Goal: Transaction & Acquisition: Purchase product/service

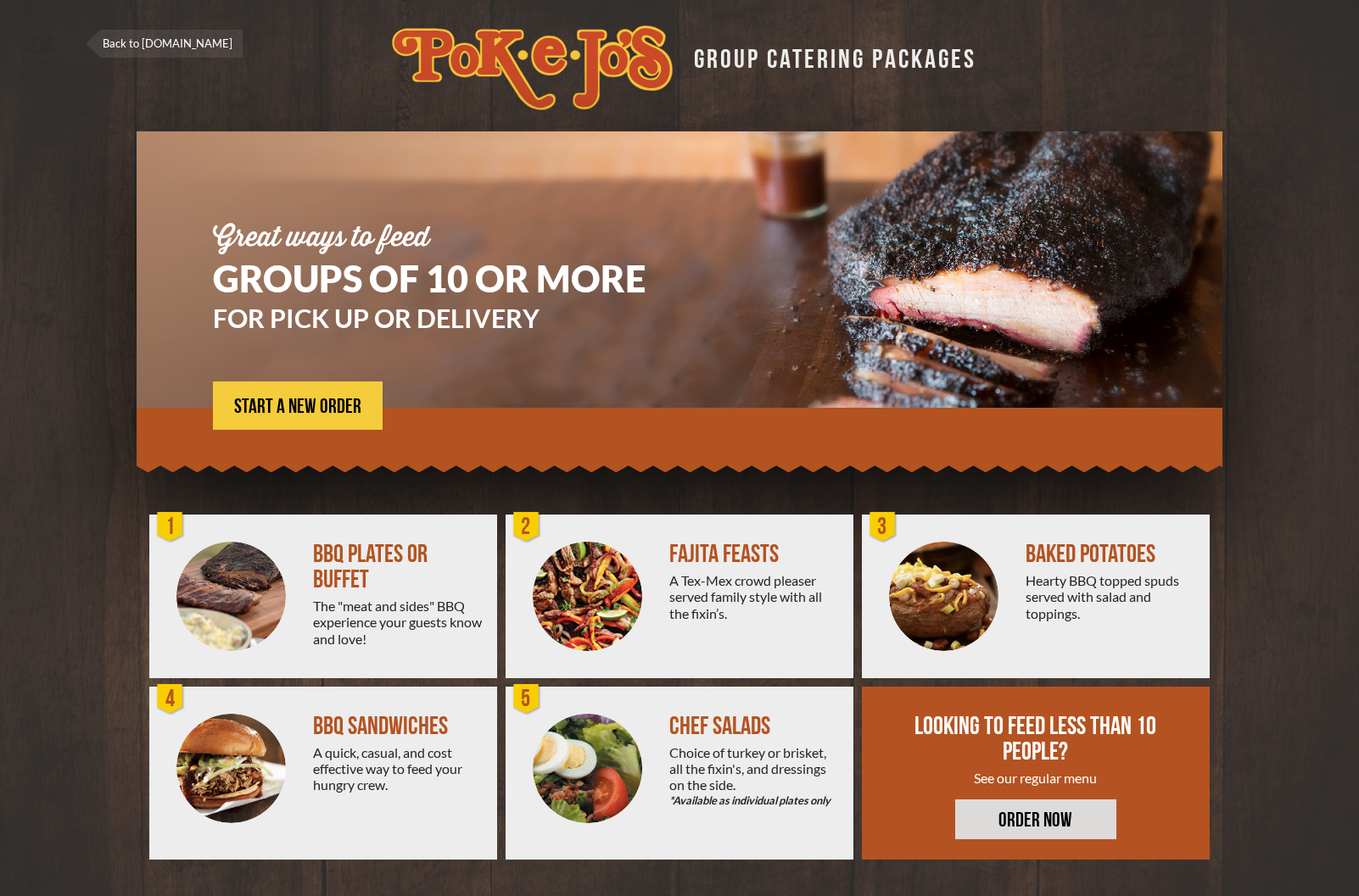
drag, startPoint x: 731, startPoint y: 555, endPoint x: 635, endPoint y: 575, distance: 98.1
click at [720, 559] on div "FAJITA FEASTS" at bounding box center [754, 554] width 171 height 26
click at [565, 583] on img at bounding box center [588, 597] width 110 height 110
click at [320, 407] on span "START A NEW ORDER" at bounding box center [297, 406] width 127 height 20
click at [1073, 830] on link "ORDER NOW" at bounding box center [1036, 819] width 161 height 40
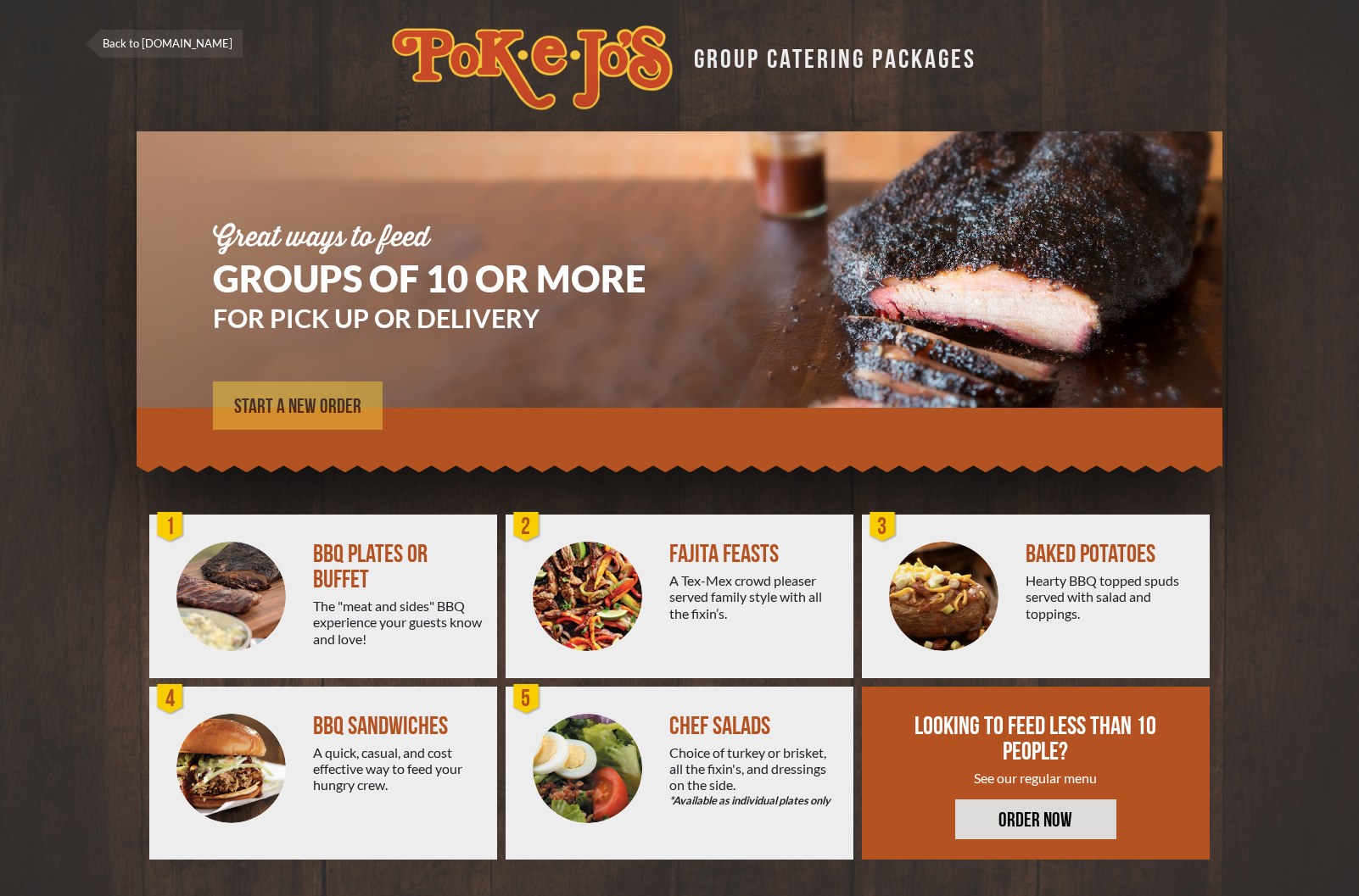
click at [282, 399] on span "START A NEW ORDER" at bounding box center [297, 406] width 127 height 20
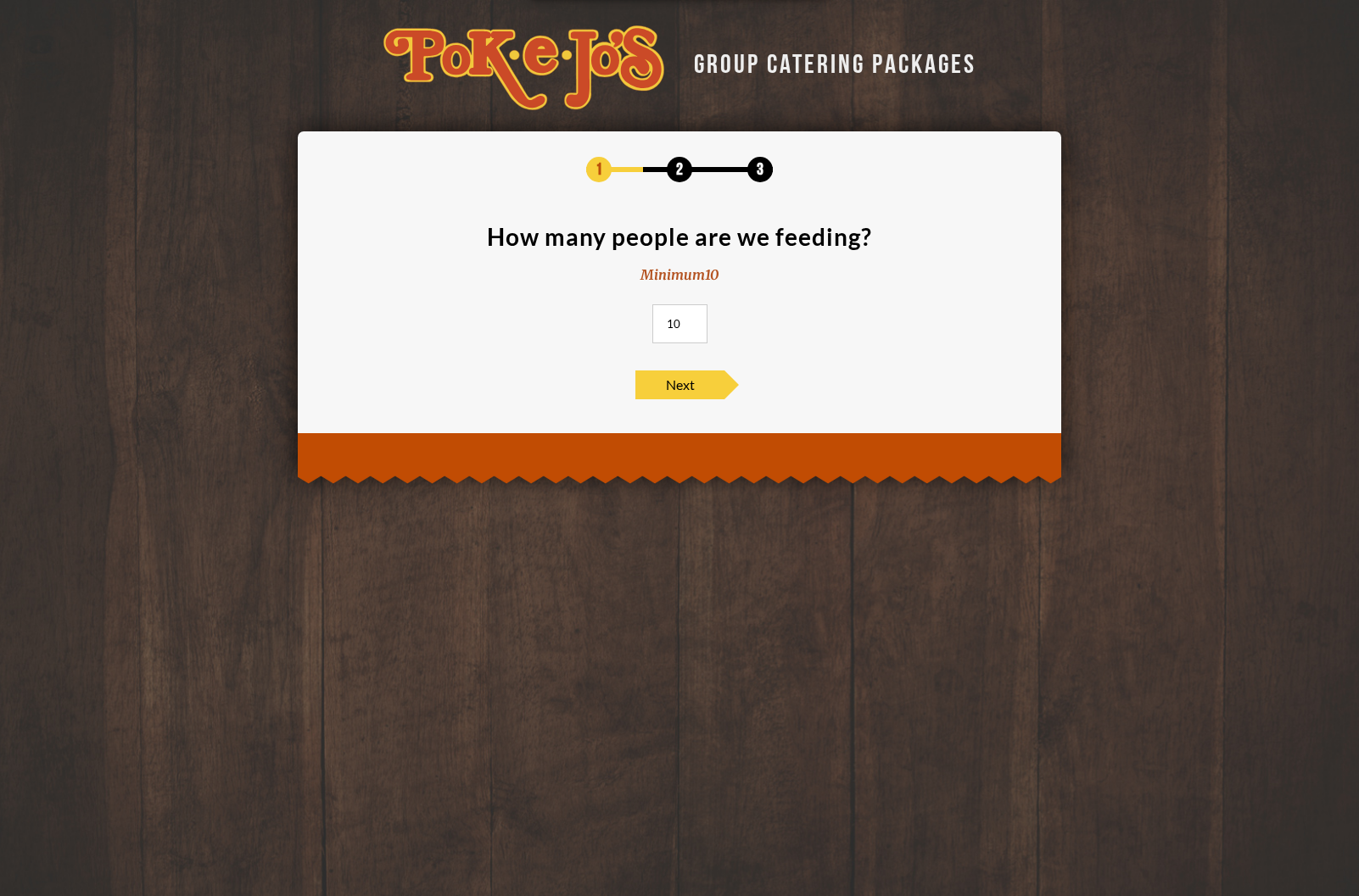
click at [682, 325] on input "10" at bounding box center [680, 324] width 55 height 39
drag, startPoint x: 648, startPoint y: 328, endPoint x: 627, endPoint y: 328, distance: 21.0
click at [652, 328] on input "10" at bounding box center [680, 324] width 55 height 39
type input "35"
click at [662, 387] on span "Next" at bounding box center [679, 385] width 89 height 29
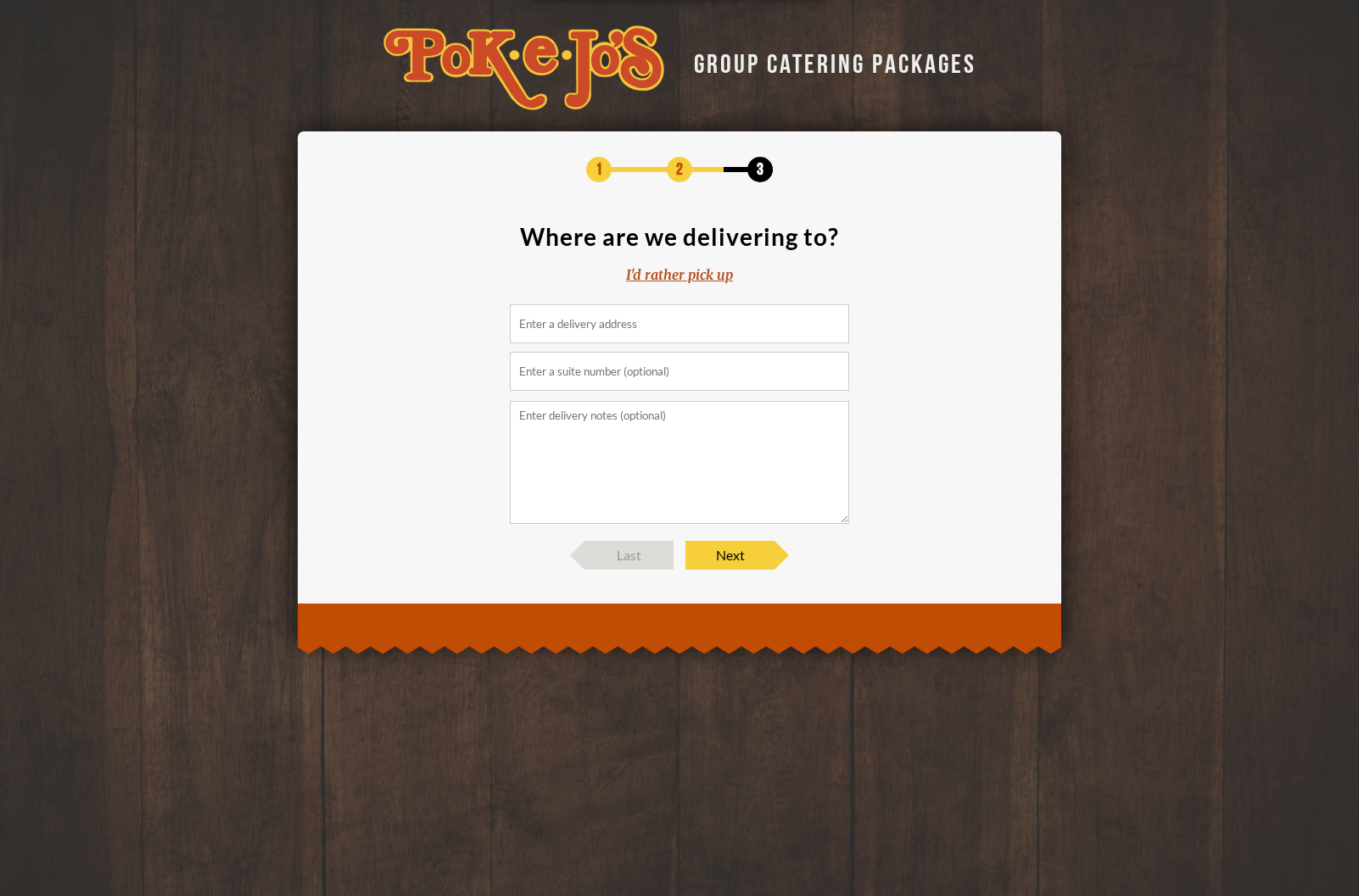
click at [657, 328] on input at bounding box center [679, 324] width 339 height 39
click at [704, 281] on div "I'd rather pick up" at bounding box center [679, 275] width 107 height 19
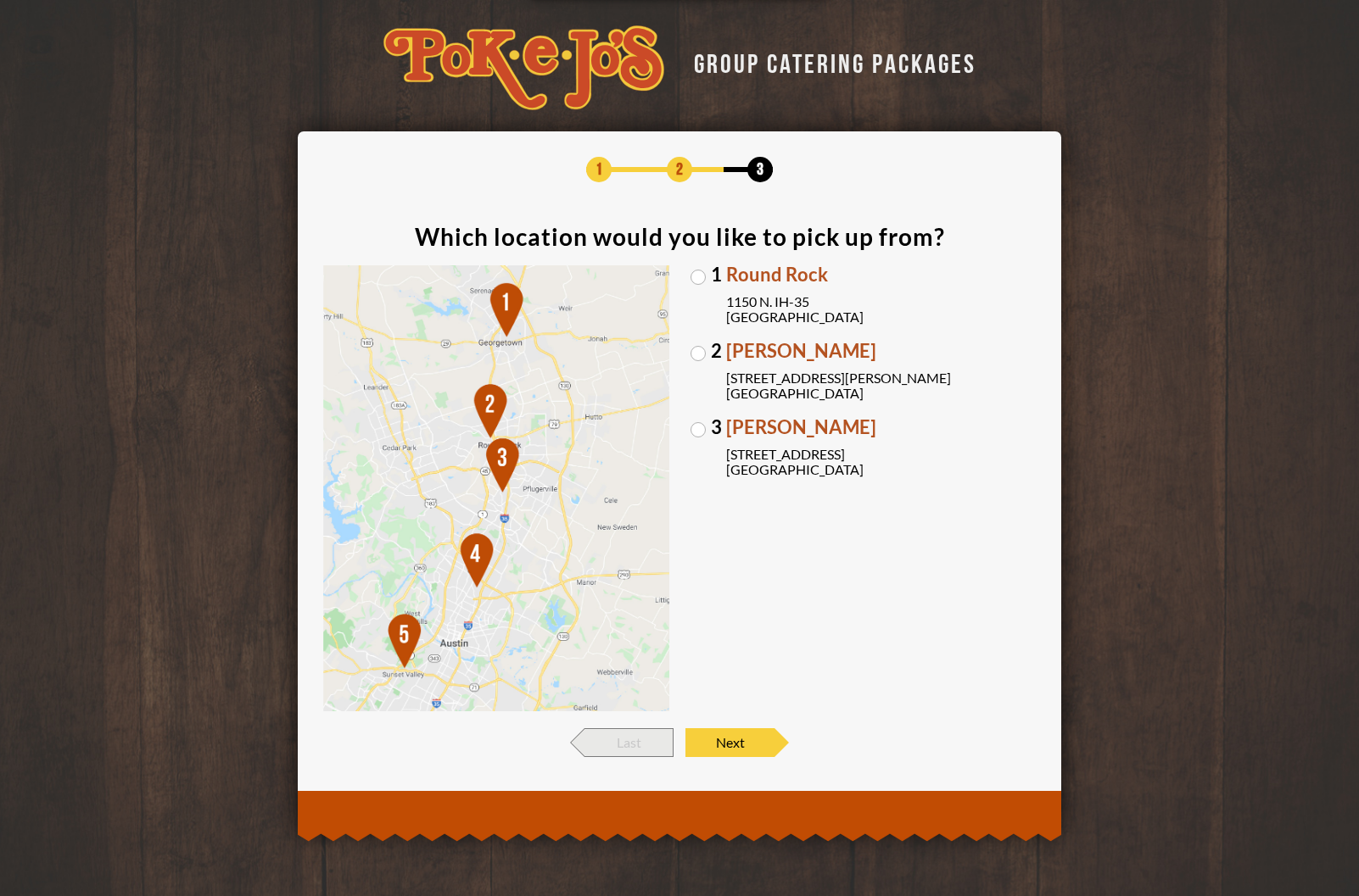
click at [632, 747] on span "Last" at bounding box center [629, 743] width 89 height 29
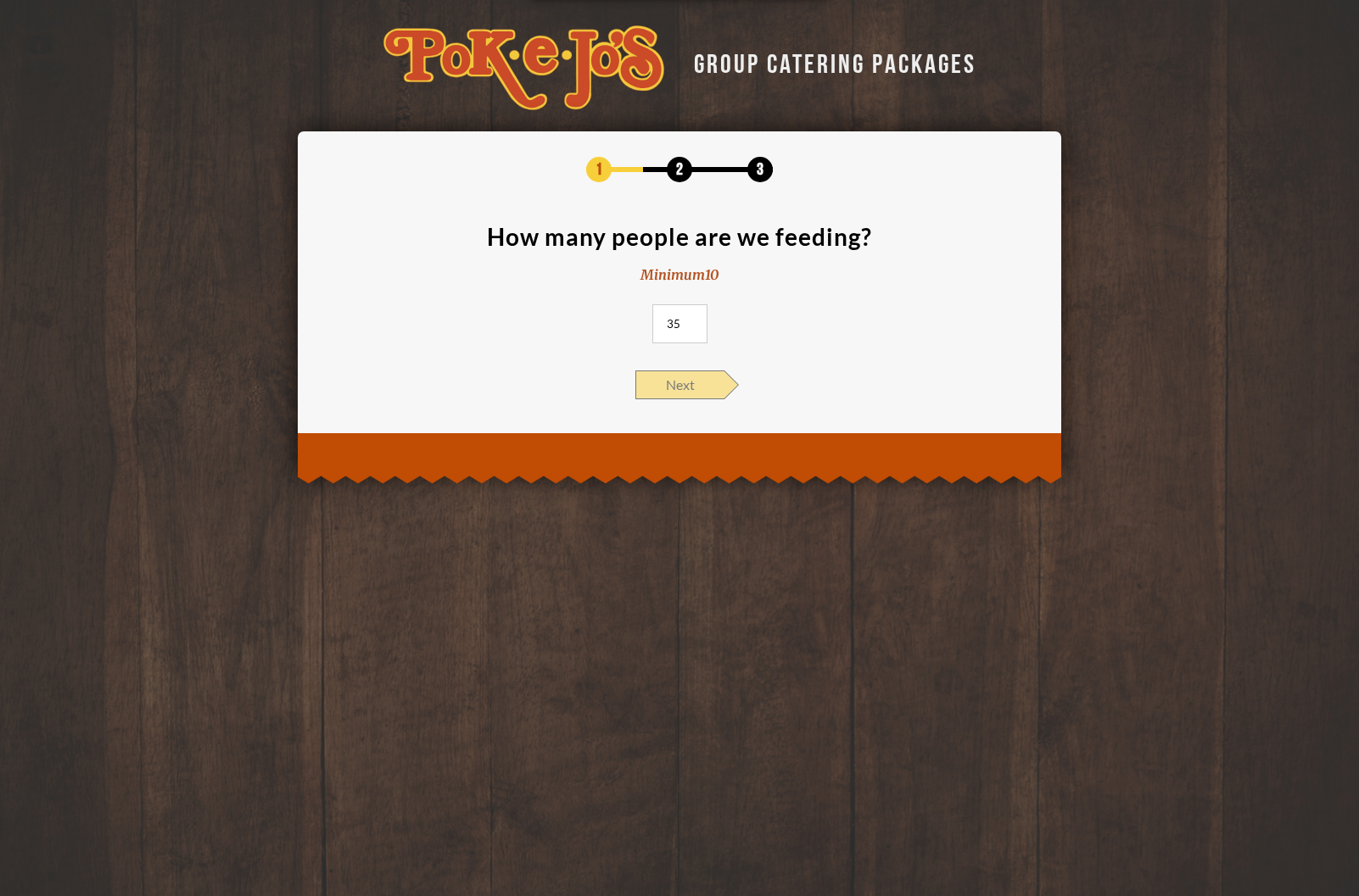
click at [695, 398] on span "Next" at bounding box center [679, 385] width 89 height 29
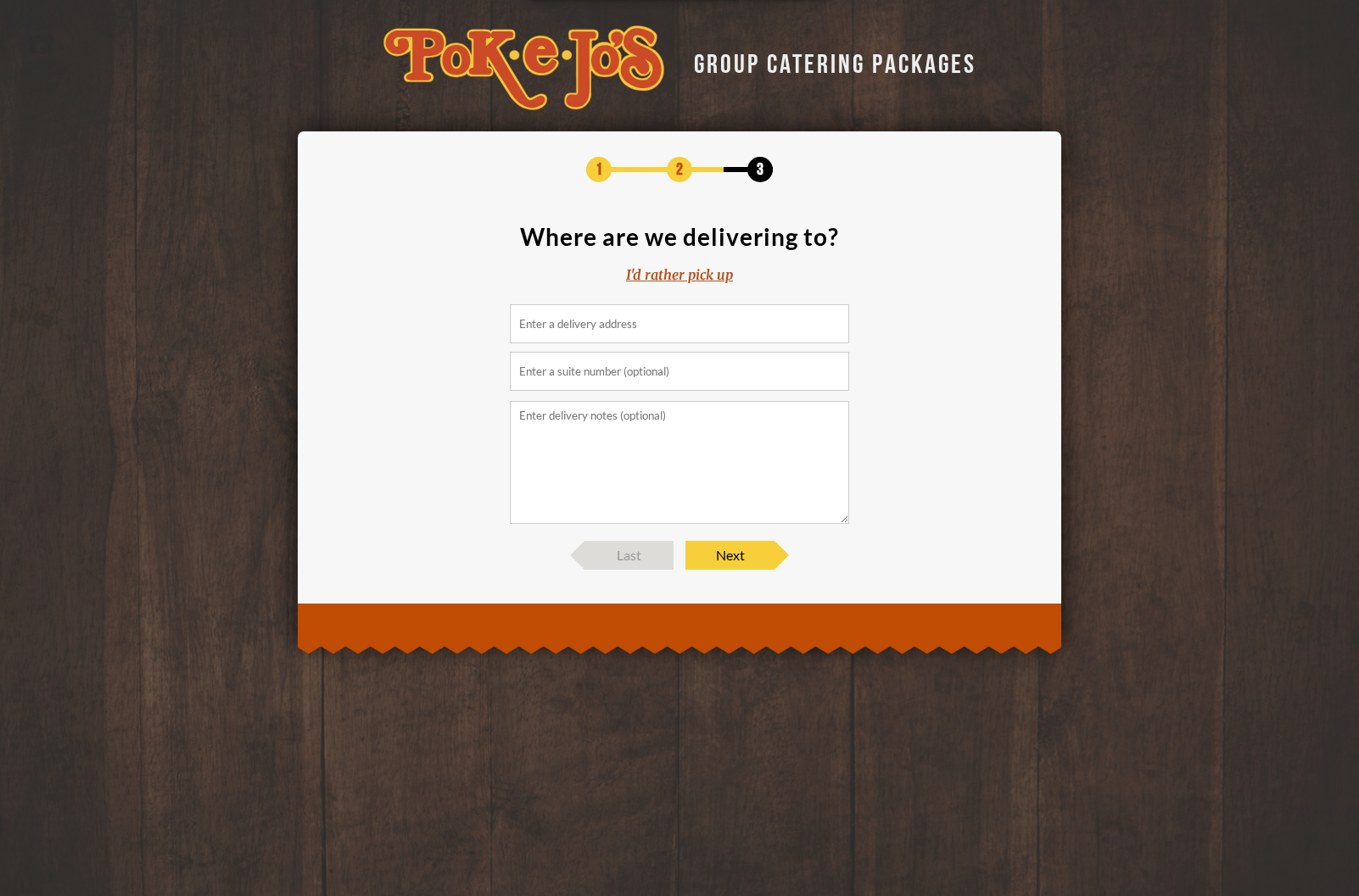
click at [666, 319] on input at bounding box center [679, 324] width 339 height 39
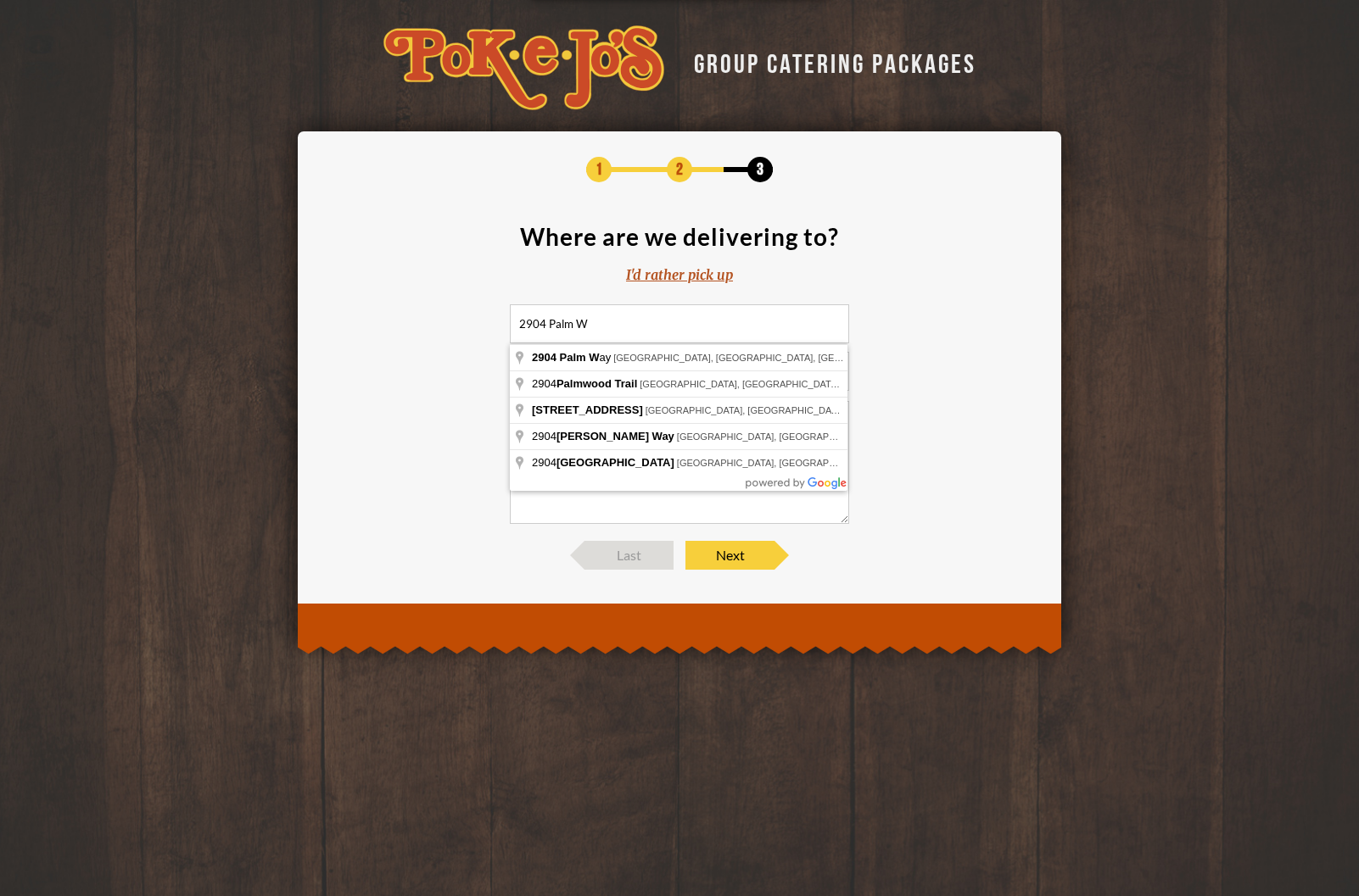
type input "[STREET_ADDRESS]"
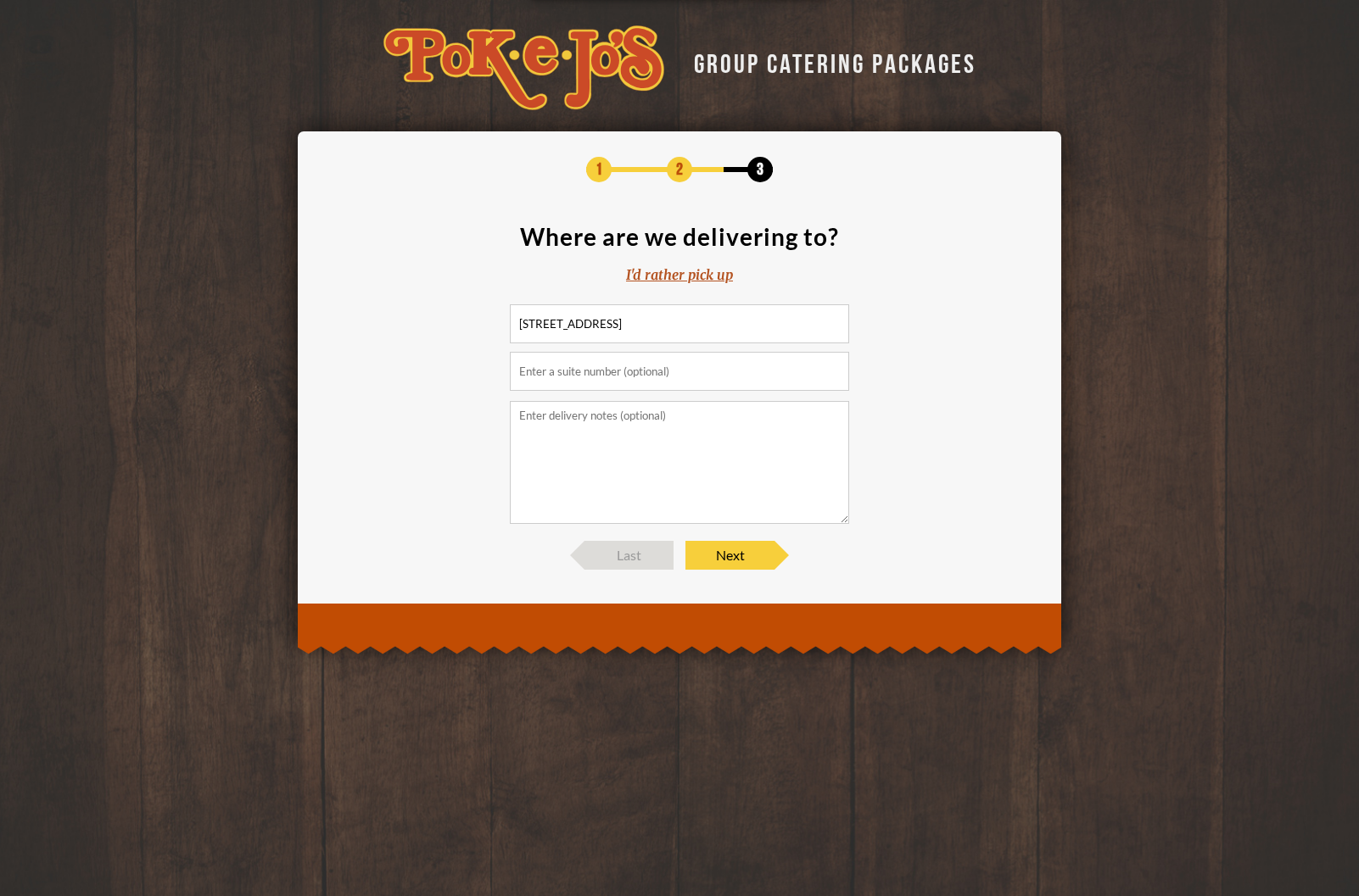
click at [986, 374] on section "Where are we delivering to? I'd rather pick up [STREET_ADDRESS]" at bounding box center [679, 375] width 713 height 299
click at [790, 373] on input "text" at bounding box center [679, 372] width 339 height 39
click at [694, 461] on textarea at bounding box center [679, 462] width 339 height 123
type textarea "Meet at the front door"
click at [741, 562] on span "Next" at bounding box center [730, 555] width 89 height 29
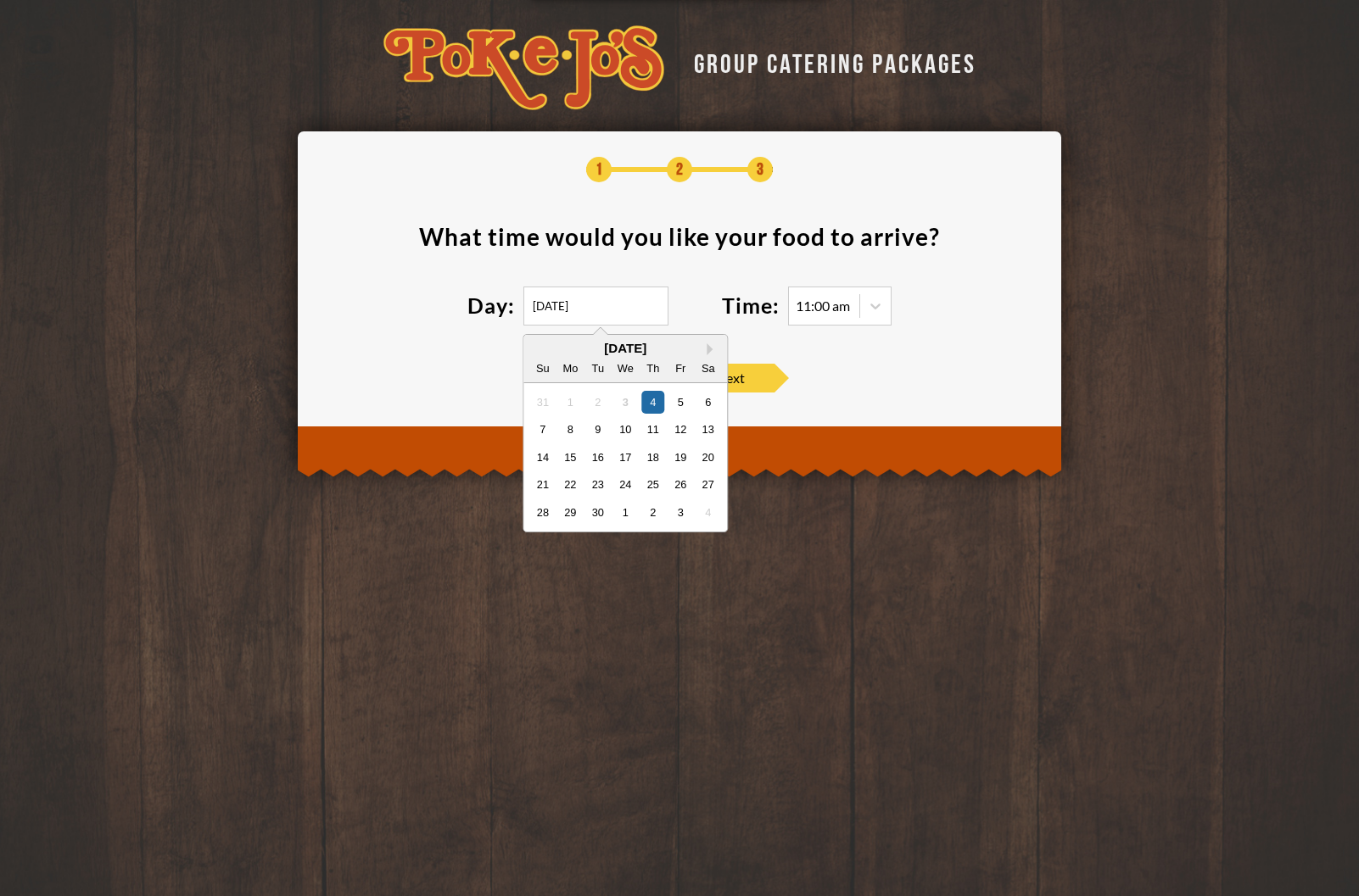
click at [628, 313] on input "[DATE]" at bounding box center [596, 306] width 145 height 39
click at [648, 429] on div "11" at bounding box center [652, 429] width 23 height 23
type input "[DATE]"
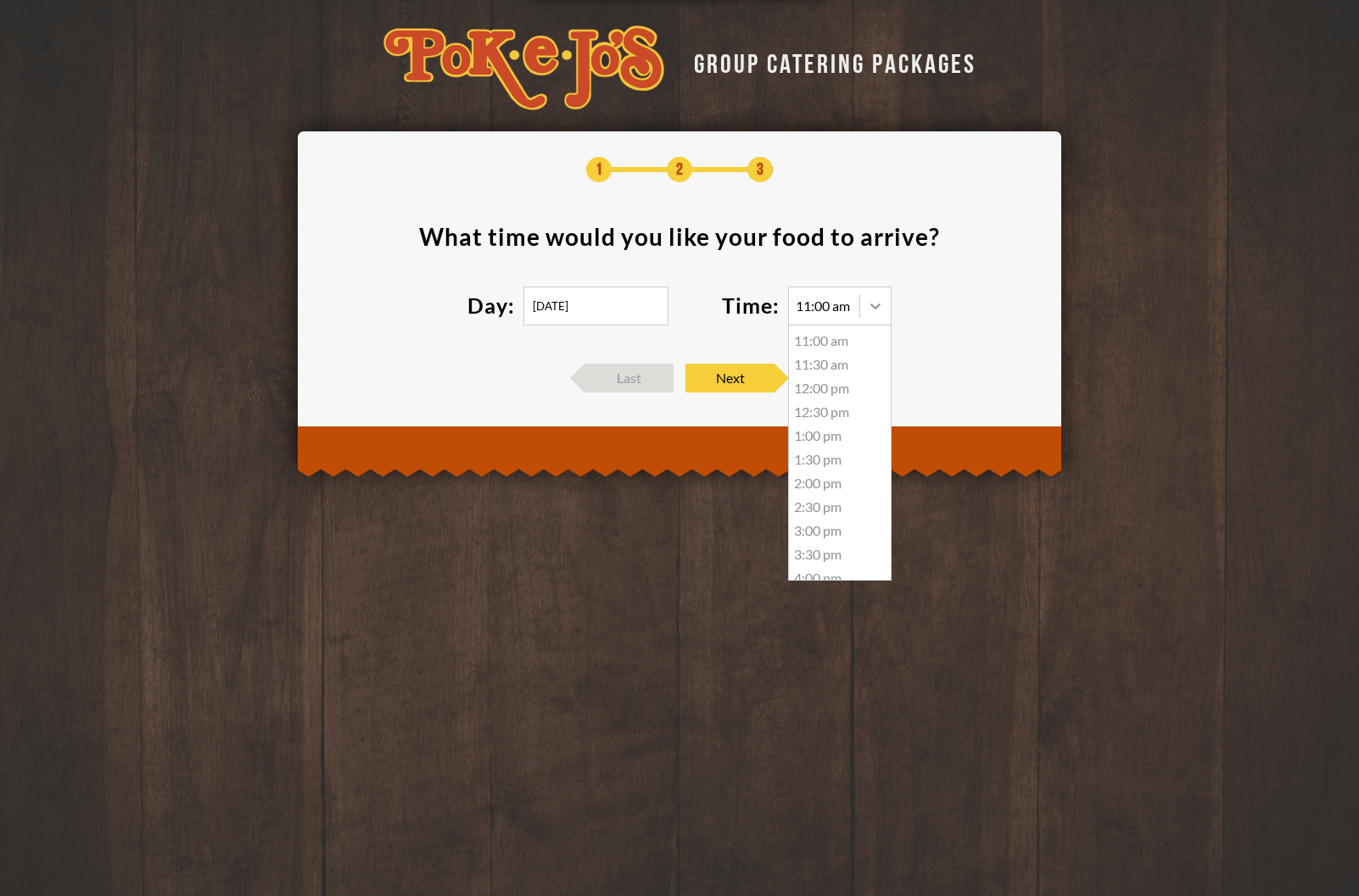
click at [866, 310] on div at bounding box center [875, 306] width 30 height 30
click at [843, 358] on div "11:30 am" at bounding box center [839, 364] width 102 height 24
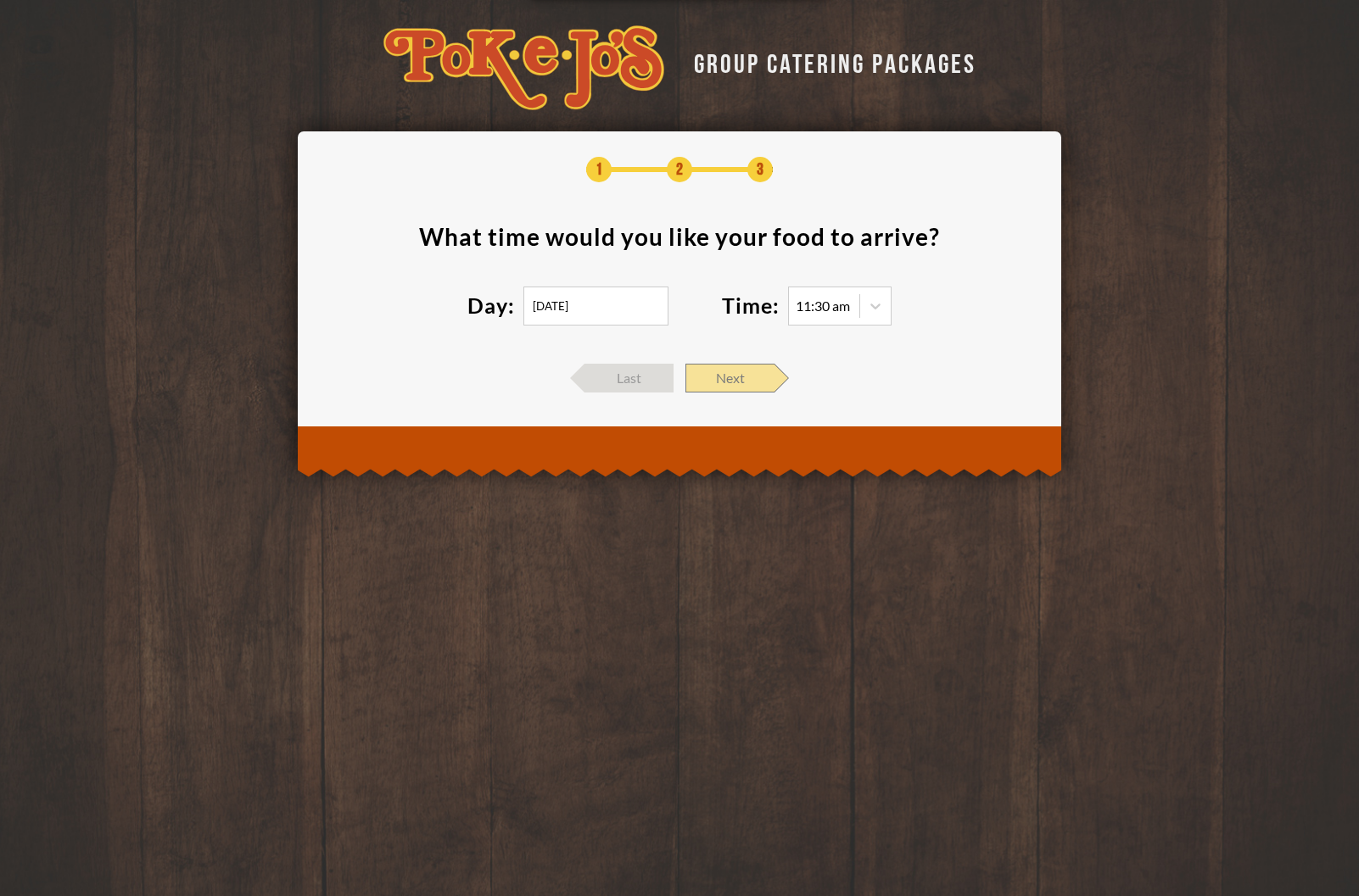
click at [756, 367] on span "Next" at bounding box center [730, 378] width 89 height 29
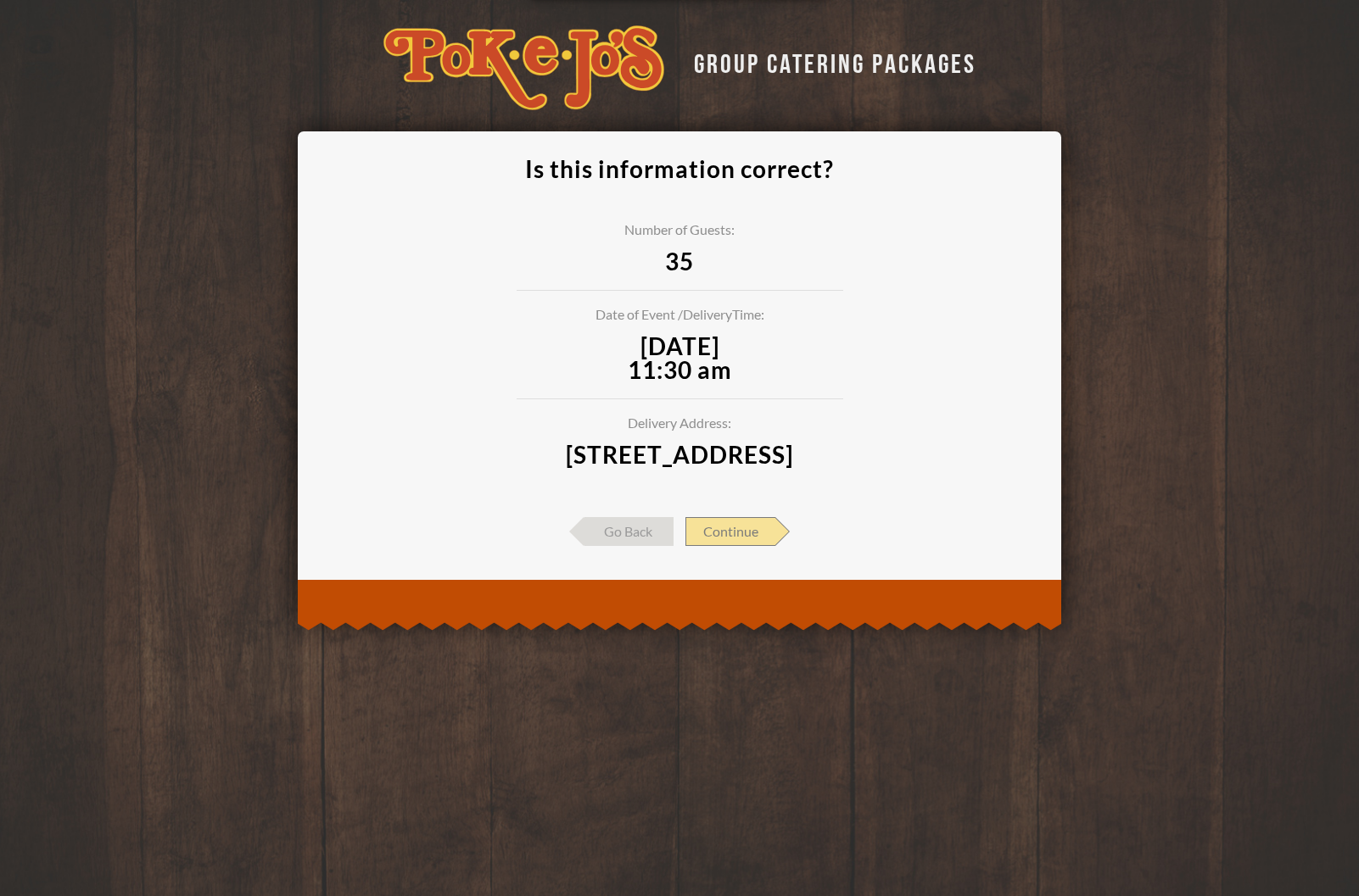
click at [723, 546] on span "Continue" at bounding box center [730, 531] width 90 height 29
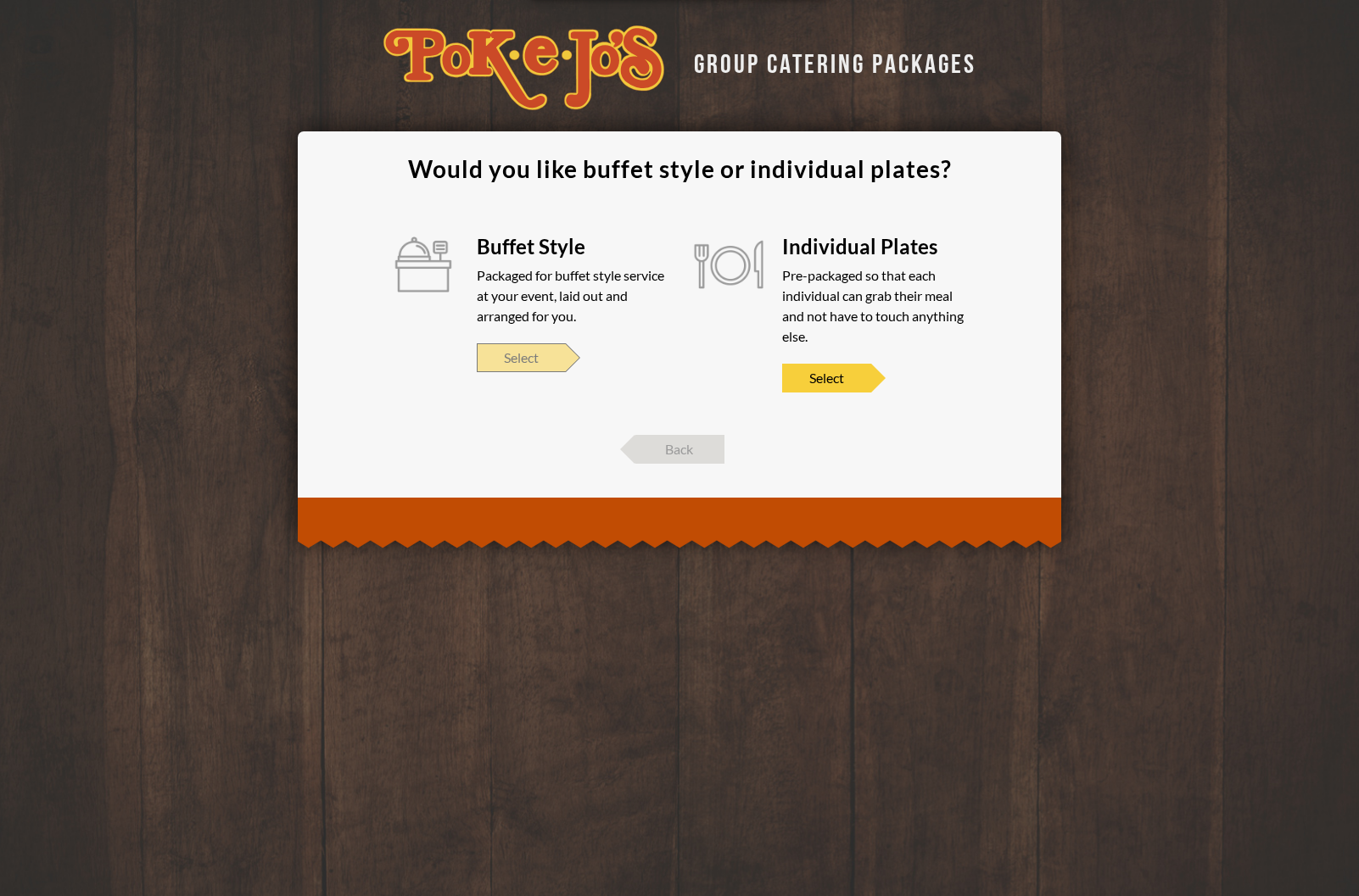
click at [513, 364] on span "Select" at bounding box center [521, 358] width 89 height 29
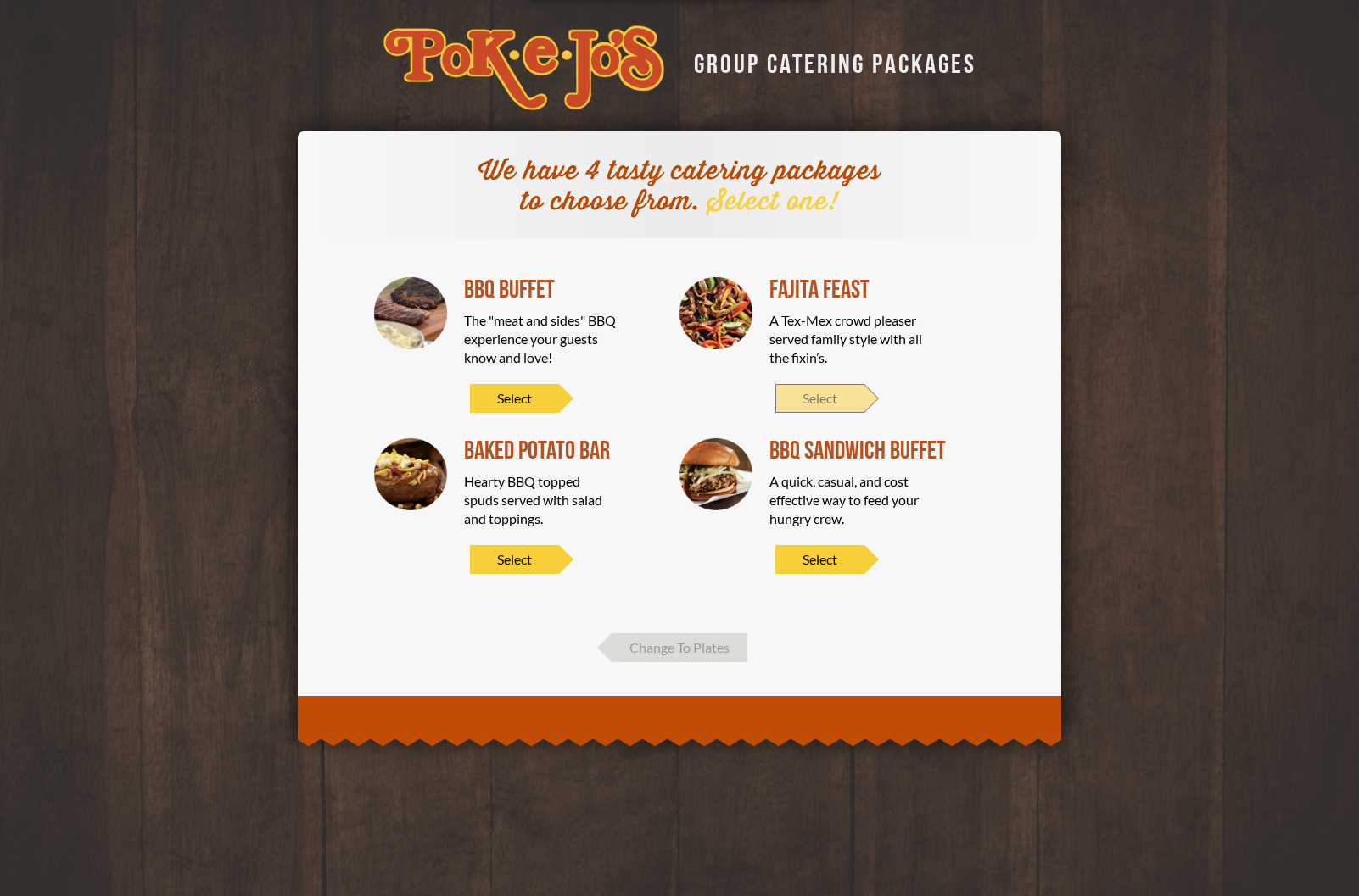
click at [822, 392] on span "Select" at bounding box center [820, 398] width 89 height 29
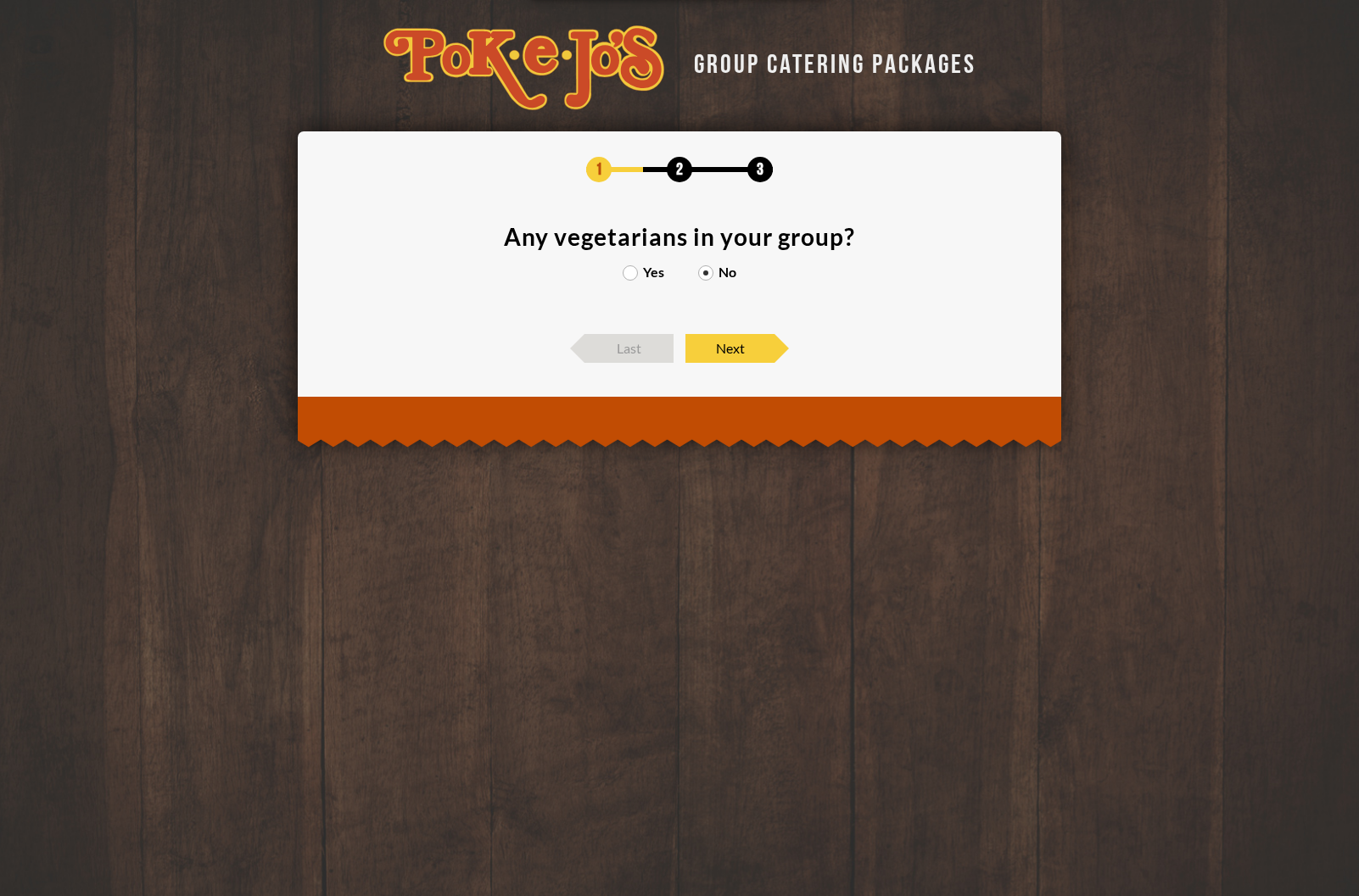
click at [635, 269] on label "Yes" at bounding box center [643, 272] width 42 height 13
click at [0, 0] on input "Yes" at bounding box center [0, 0] width 0 height 0
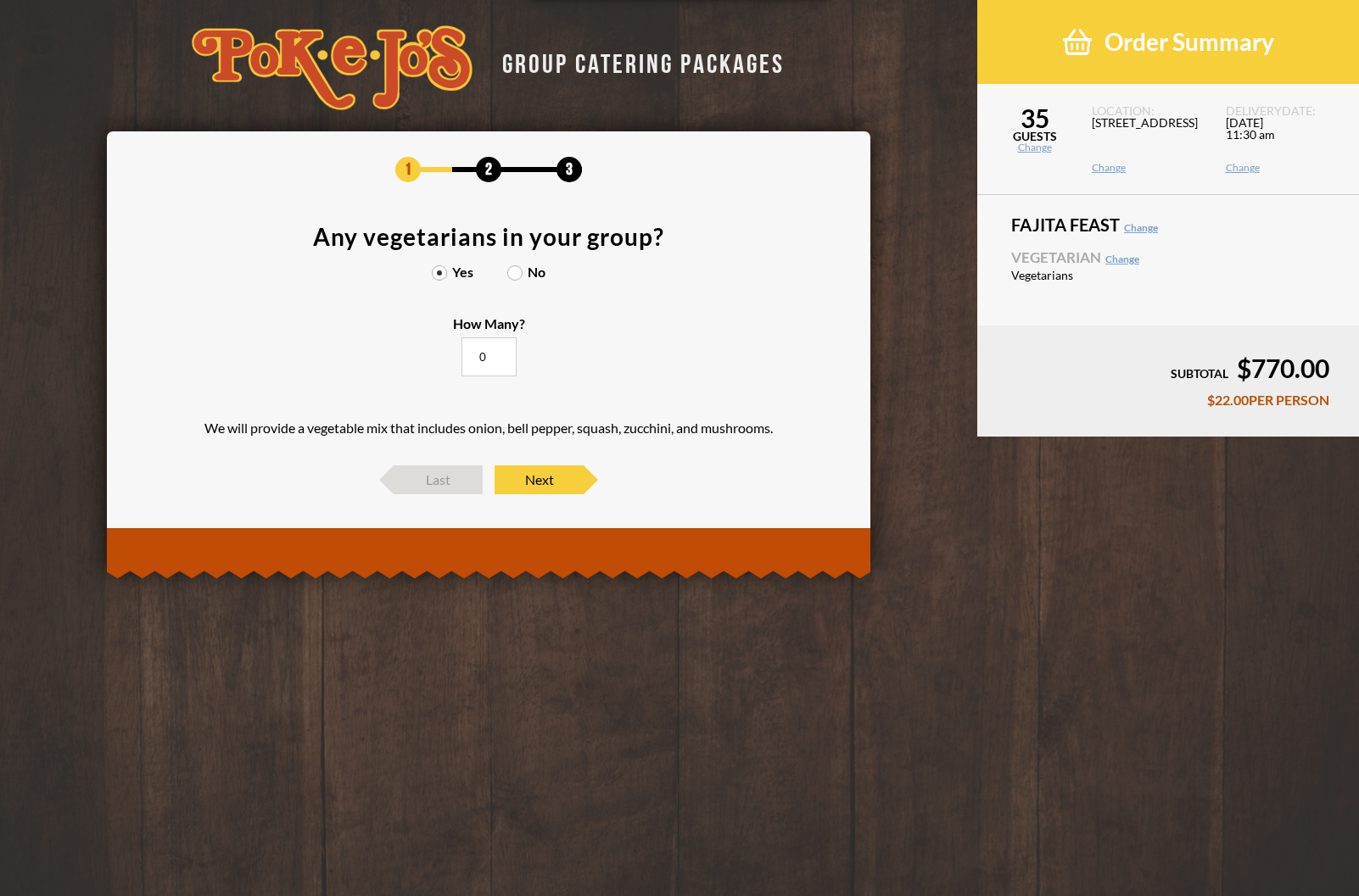
drag, startPoint x: 476, startPoint y: 360, endPoint x: 520, endPoint y: 353, distance: 44.6
click at [516, 353] on input "0" at bounding box center [489, 357] width 55 height 39
type input "15"
click at [695, 363] on section "Any vegetarians in your group? Yes No How Many? 15 We will provide a vegetable …" at bounding box center [488, 336] width 713 height 224
click at [539, 482] on span "Next" at bounding box center [538, 480] width 89 height 29
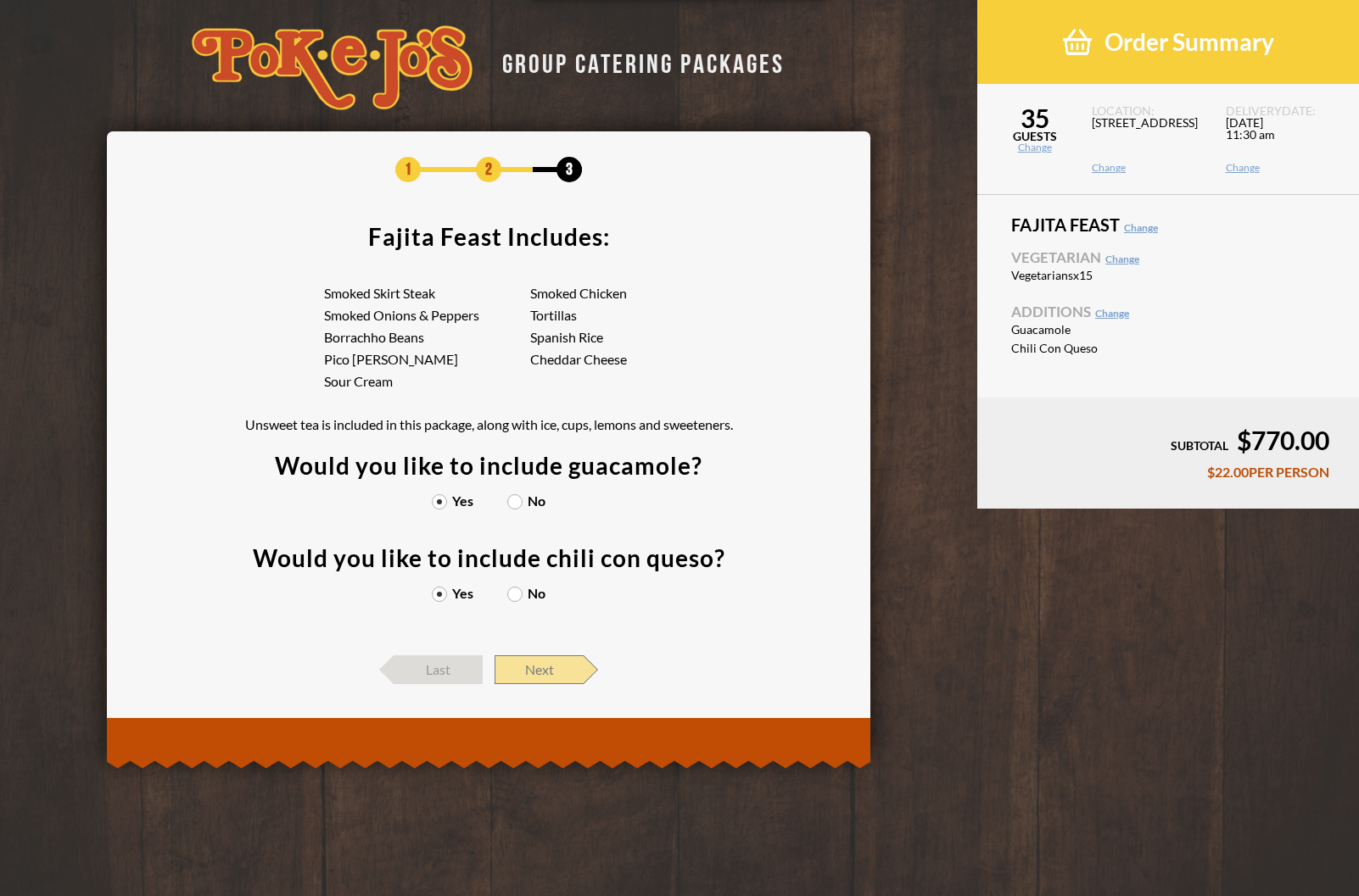
click at [556, 667] on span "Next" at bounding box center [538, 669] width 89 height 29
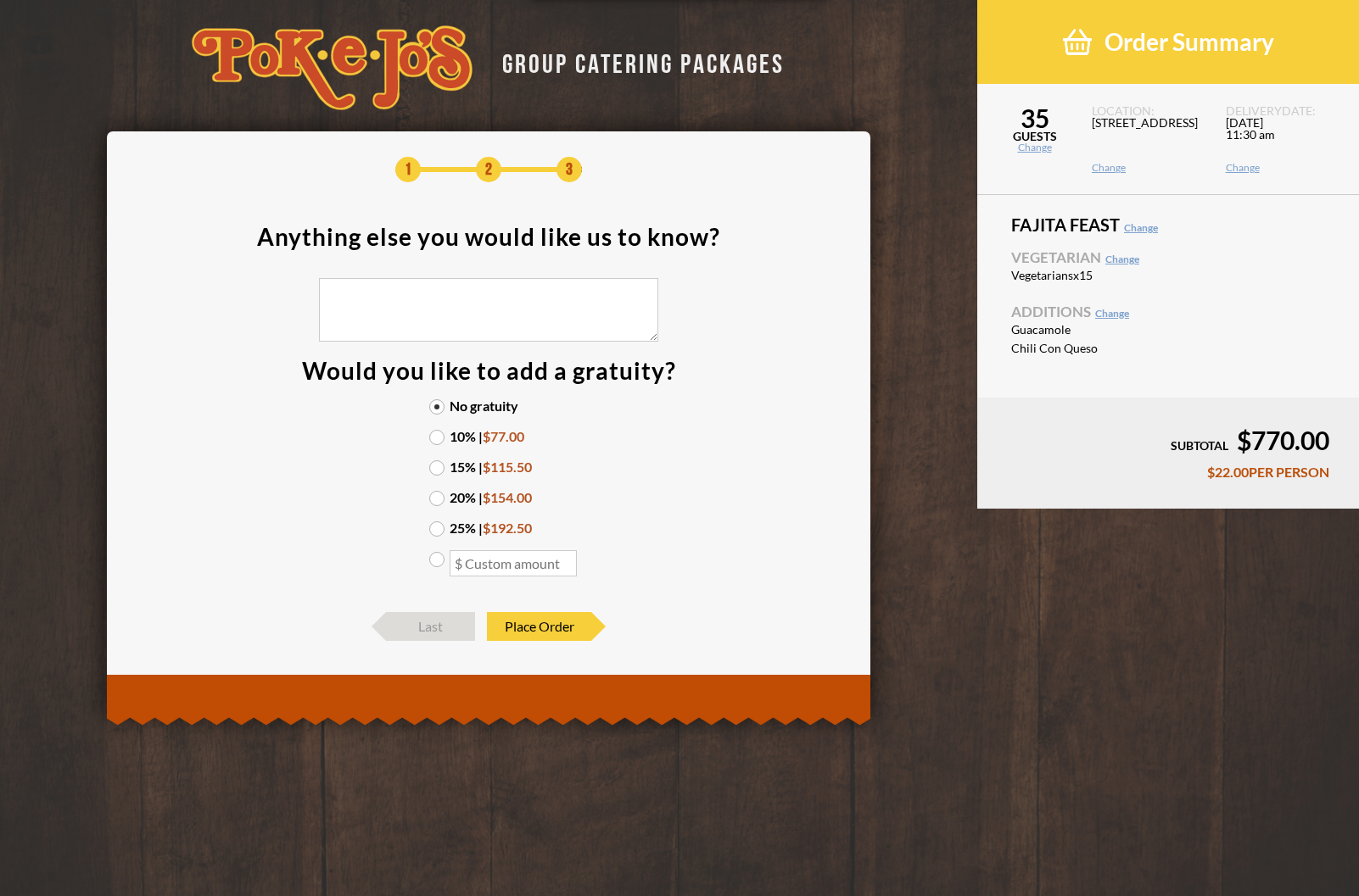
click at [548, 404] on label "No gratuity" at bounding box center [489, 406] width 119 height 13
click at [0, 0] on input "No gratuity" at bounding box center [0, 0] width 0 height 0
click at [860, 406] on div "1 2 3 Anything else you would like us to know? Would you like to add a gratuity…" at bounding box center [489, 398] width 763 height 535
click at [963, 576] on div "GROUP CATERING PACKAGES 1 2 3 Anything else you would like us to know? Would yo…" at bounding box center [488, 359] width 977 height 717
